Goal: Feedback & Contribution: Submit feedback/report problem

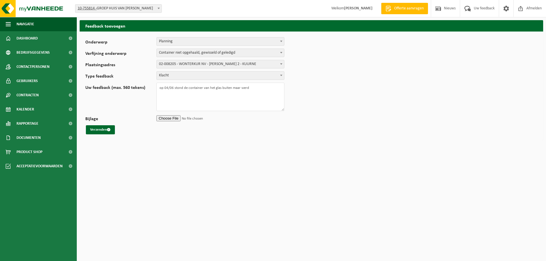
select select "1"
select select "1111"
select select "COM"
click at [236, 63] on span "02-008205 - WONTERKUR NV - [PERSON_NAME] 2 - KUURNE" at bounding box center [220, 64] width 127 height 8
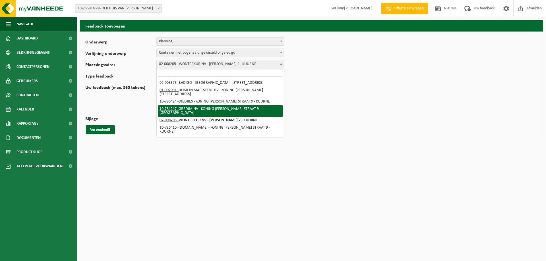
scroll to position [10, 0]
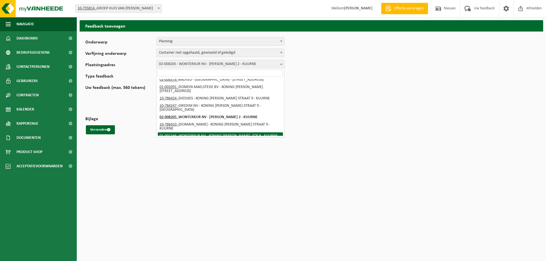
select select "105"
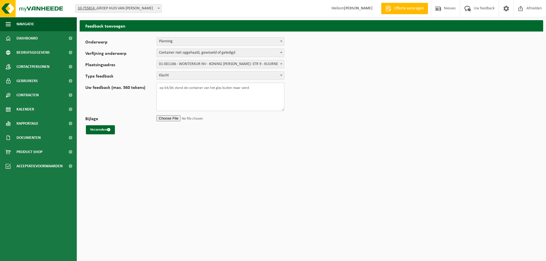
click at [260, 91] on textarea "op 04/06 stond de container van het glas buiten maar werd" at bounding box center [220, 97] width 128 height 28
drag, startPoint x: 270, startPoint y: 97, endPoint x: 151, endPoint y: 86, distance: 119.1
click at [151, 86] on div "Uw feedback (max. 560 tekens) op 04/06 stond de container van het glas buiten m…" at bounding box center [187, 97] width 205 height 28
click at [253, 104] on textarea "op 04/06 stond de container van het glas buiten maar werd niet opgehaald, toch …" at bounding box center [220, 97] width 128 height 28
drag, startPoint x: 263, startPoint y: 97, endPoint x: 136, endPoint y: 82, distance: 128.3
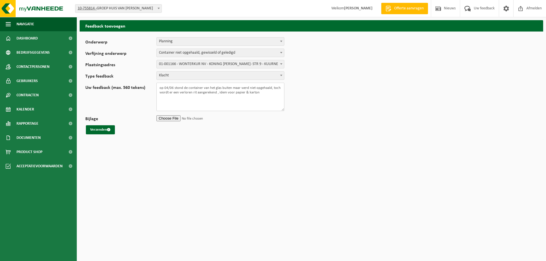
click at [136, 82] on form "Onderwerp Planning Administratie myVanheede Verkoop Kwaliteit Schadegeval melde…" at bounding box center [311, 85] width 452 height 97
type textarea "op 04/06 stond de container van het glas buiten maar werd niet opgehaald, toch …"
click at [188, 144] on html "Vestiging: 10-755814 - GROEP HUIS VAN WONTERGHEM 01-002091 - DOMEIN MAELSTEDE B…" at bounding box center [273, 130] width 546 height 261
click at [91, 129] on button "Verzenden" at bounding box center [100, 129] width 29 height 9
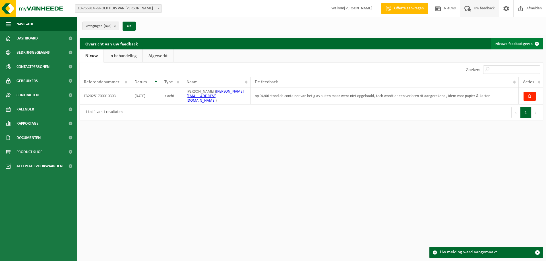
click at [510, 44] on link "Nieuwe feedback geven" at bounding box center [516, 43] width 52 height 11
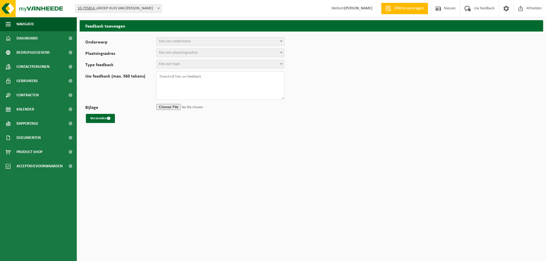
select select
